Goal: Navigation & Orientation: Find specific page/section

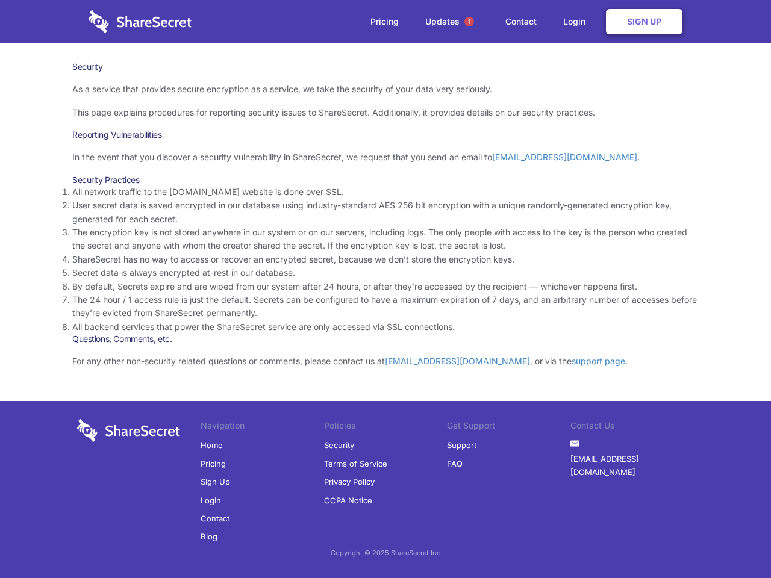
click at [386, 289] on li "By default, Secrets expire and are wiped from our system after 24 hours, or aft…" at bounding box center [385, 286] width 627 height 13
click at [469, 22] on span "1" at bounding box center [470, 22] width 10 height 10
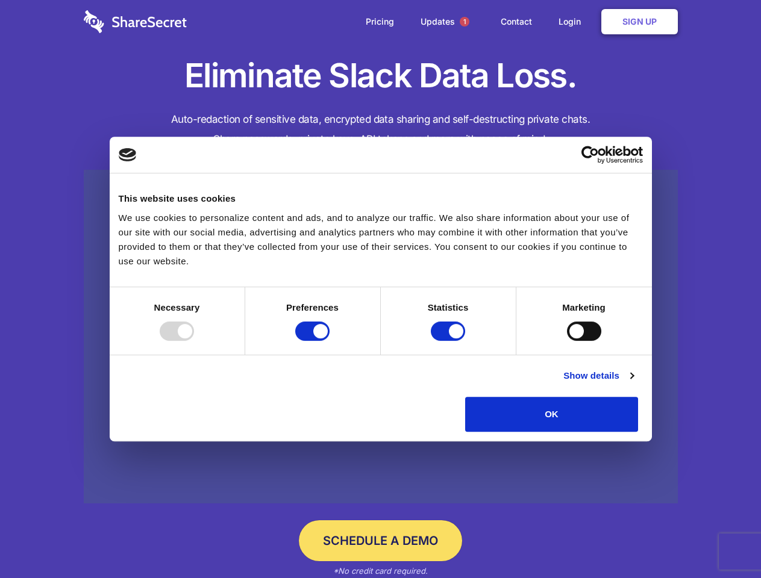
click at [194, 341] on div at bounding box center [177, 331] width 34 height 19
click at [330, 341] on input "Preferences" at bounding box center [312, 331] width 34 height 19
checkbox input "false"
click at [450, 341] on input "Statistics" at bounding box center [448, 331] width 34 height 19
checkbox input "false"
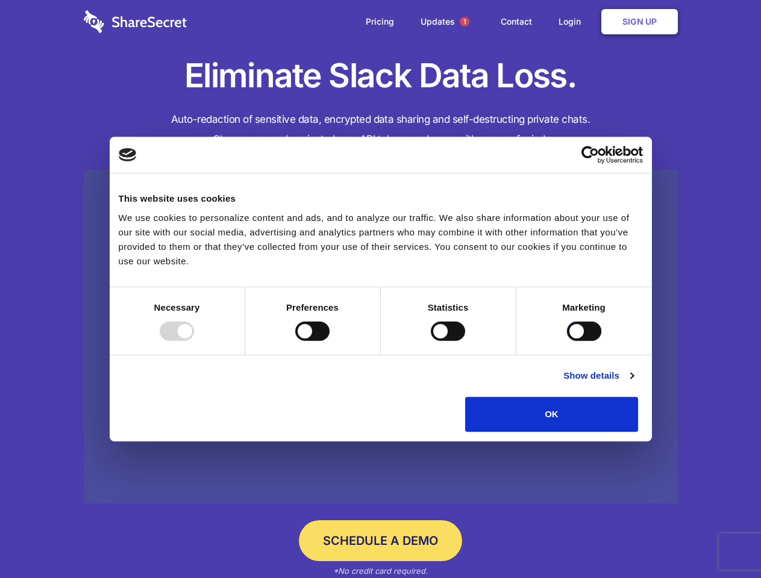
click at [567, 341] on input "Marketing" at bounding box center [584, 331] width 34 height 19
checkbox input "true"
click at [633, 383] on link "Show details" at bounding box center [598, 376] width 70 height 14
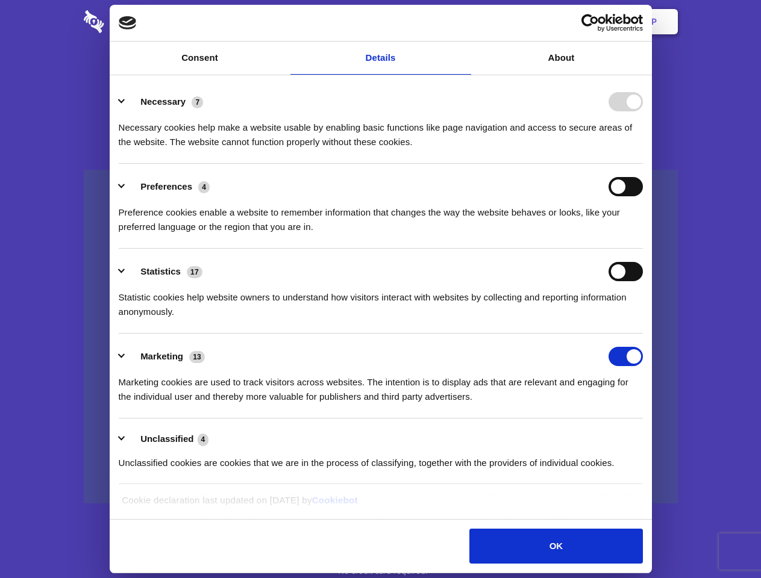
click at [643, 164] on li "Necessary 7 Necessary cookies help make a website usable by enabling basic func…" at bounding box center [381, 121] width 524 height 85
click at [464, 22] on span "1" at bounding box center [465, 22] width 10 height 10
